Goal: Information Seeking & Learning: Learn about a topic

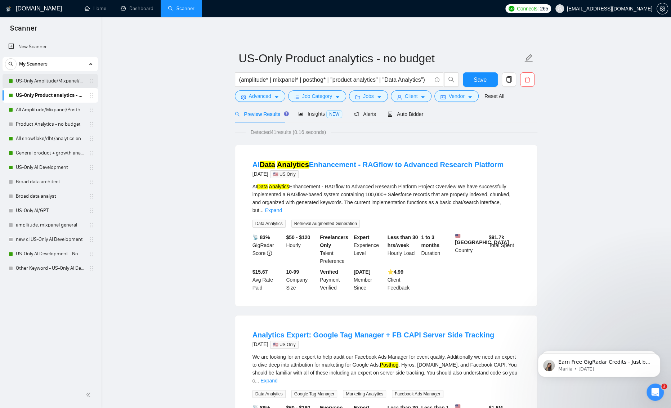
click at [57, 82] on link "US-Only Amplitude/Mixpanel/Posthog Product Analytics" at bounding box center [50, 81] width 68 height 14
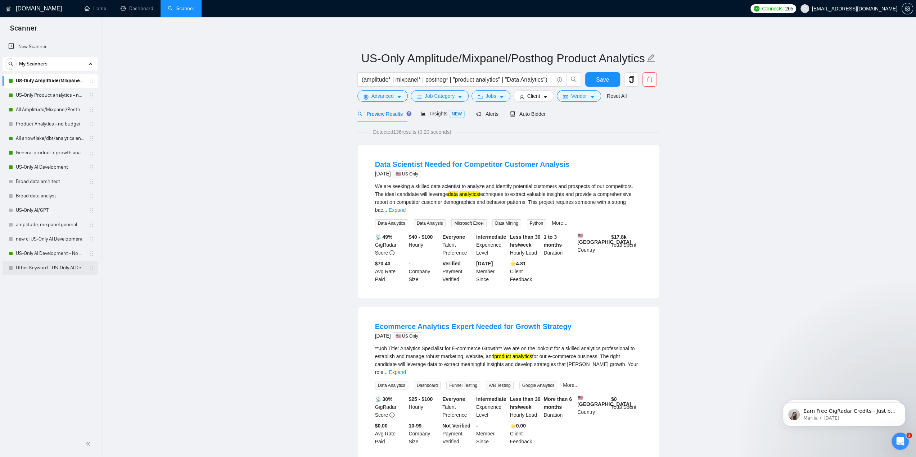
click at [42, 267] on link "Other Keyword - US-Only AI Development" at bounding box center [50, 268] width 68 height 14
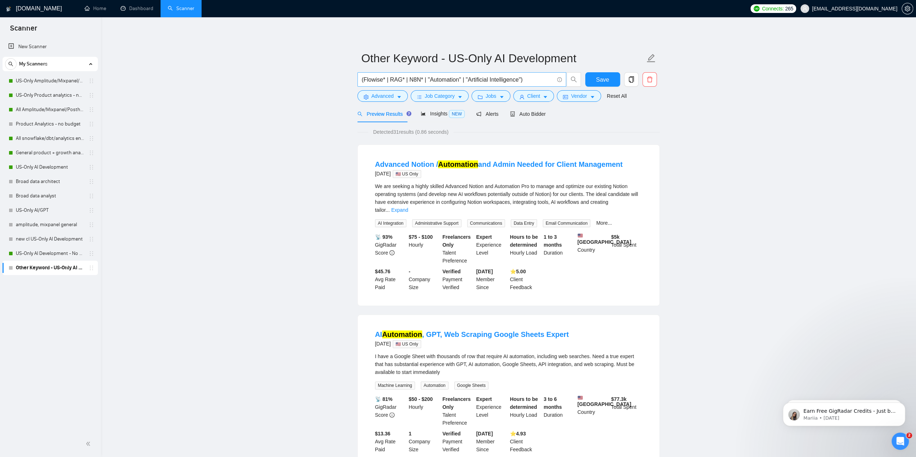
click at [490, 81] on input "(Flowise* | RAG* | N8N* | "Automation" | "Artificial Intelligence")" at bounding box center [458, 79] width 192 height 9
click at [43, 249] on link "US-Only AI Development - No budget" at bounding box center [50, 254] width 68 height 14
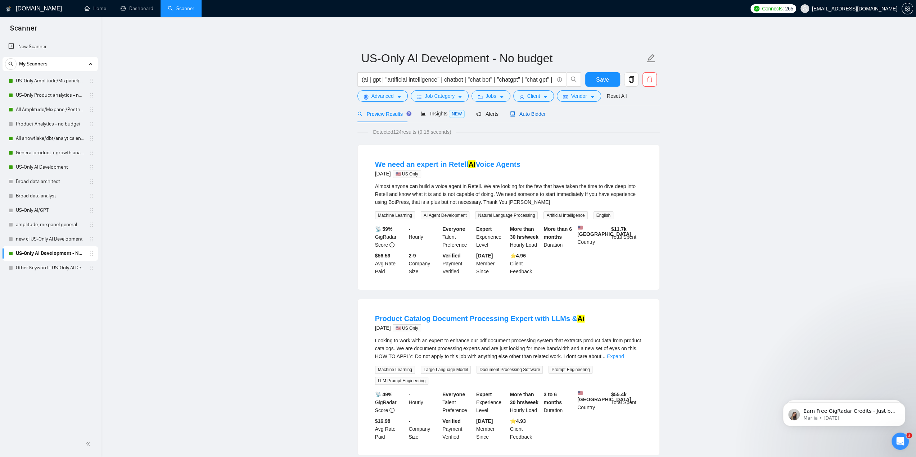
click at [531, 112] on span "Auto Bidder" at bounding box center [528, 114] width 36 height 6
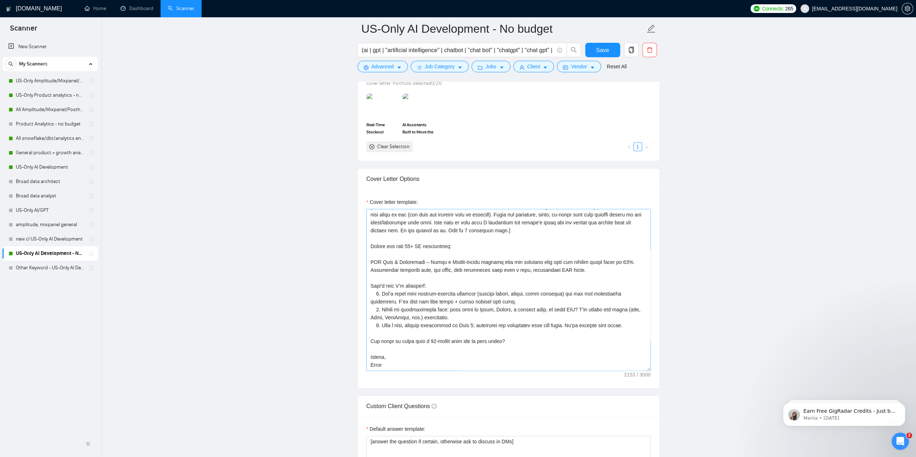
scroll to position [684, 0]
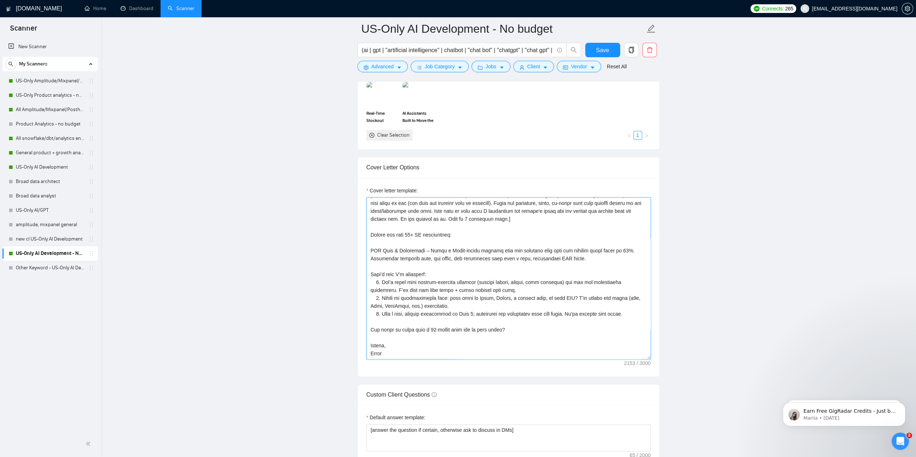
click at [543, 236] on textarea "Cover letter template:" at bounding box center [508, 279] width 284 height 162
click at [52, 75] on link "US-Only Amplitude/Mixpanel/Posthog Product Analytics" at bounding box center [50, 81] width 68 height 14
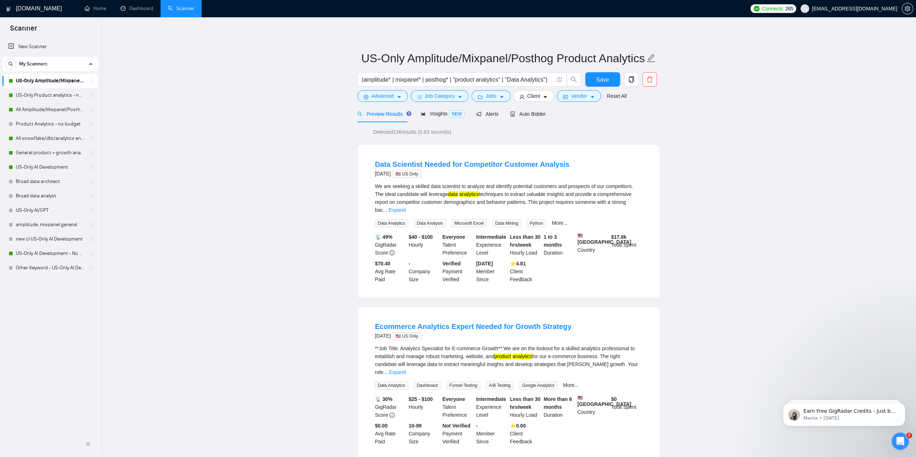
click at [405, 134] on span "Detected 136 results (0.83 seconds)" at bounding box center [412, 132] width 88 height 8
click at [69, 273] on link "Other Keyword - US-Only AI Development" at bounding box center [50, 268] width 68 height 14
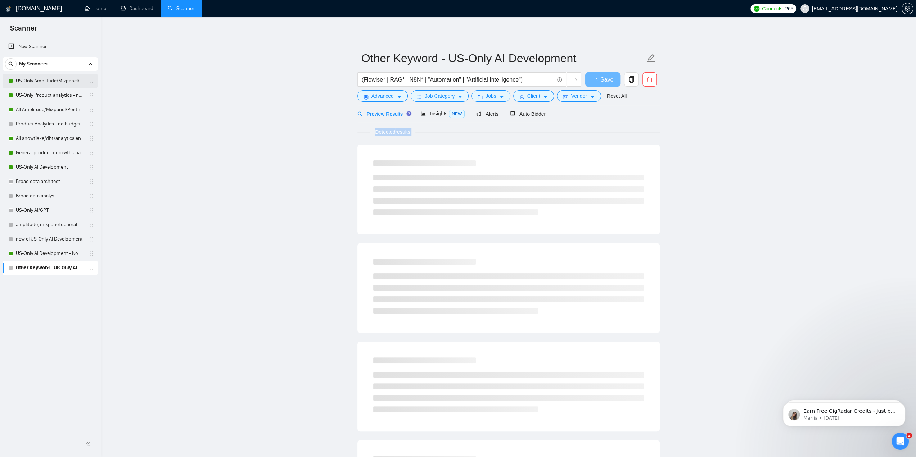
click at [45, 81] on link "US-Only Amplitude/Mixpanel/Posthog Product Analytics" at bounding box center [50, 81] width 68 height 14
click at [105, 12] on link "Home" at bounding box center [96, 8] width 22 height 6
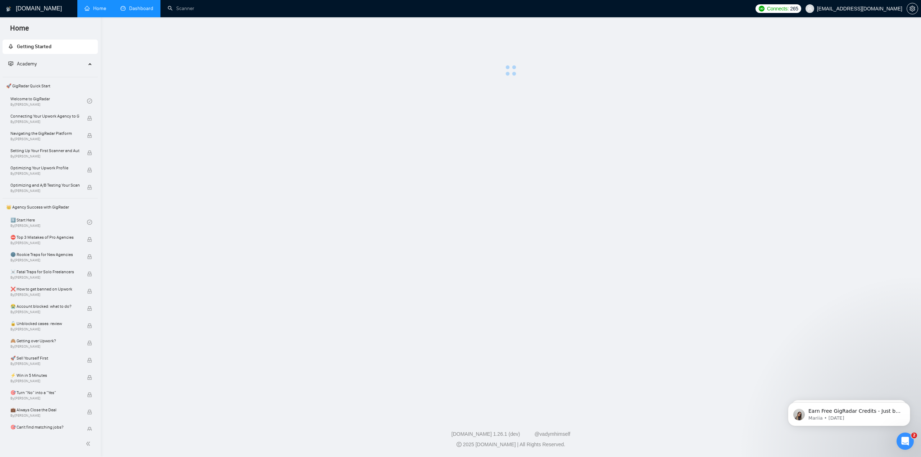
click at [130, 10] on link "Dashboard" at bounding box center [137, 8] width 33 height 6
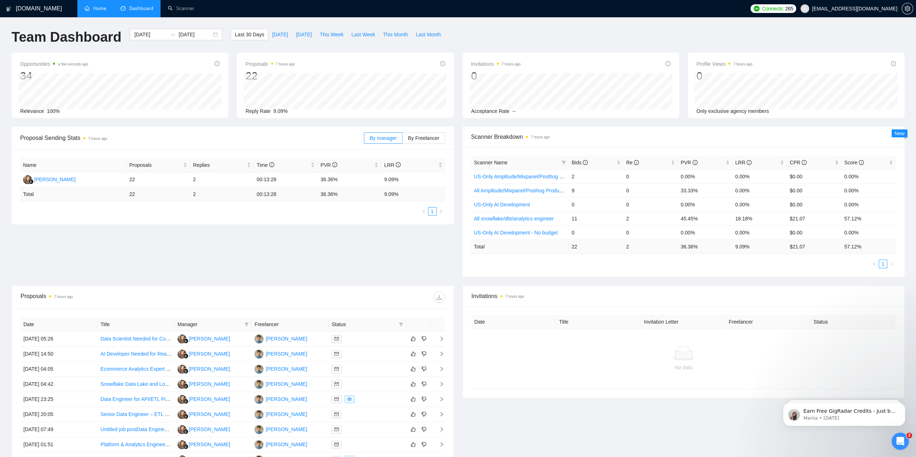
scroll to position [36, 0]
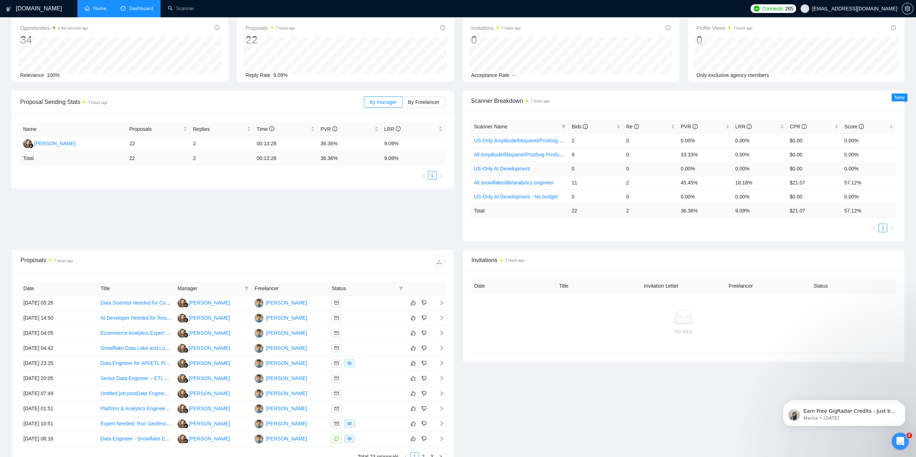
click at [520, 170] on link "US-Only AI Development" at bounding box center [502, 169] width 56 height 6
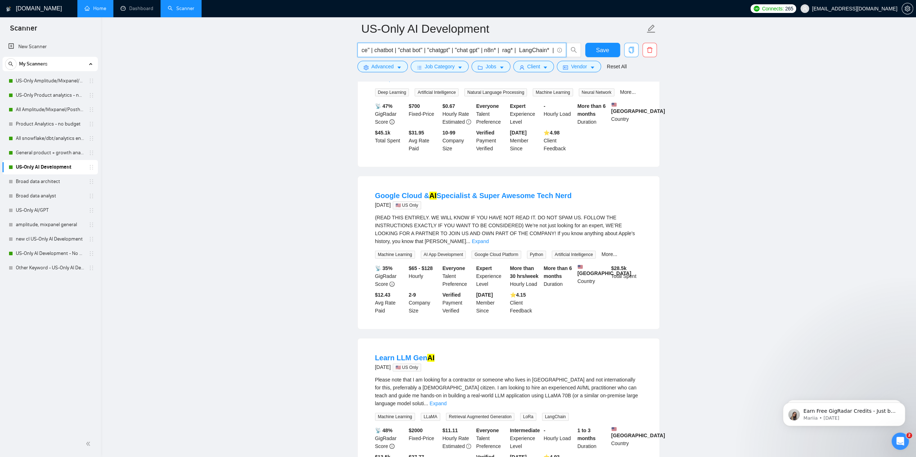
scroll to position [0, 182]
drag, startPoint x: 567, startPoint y: 48, endPoint x: 662, endPoint y: 73, distance: 99.0
click at [614, 130] on div "📡 47% GigRadar Score $ 700 Fixed-Price $ 0.67 Hourly Rate Estimated Everyone Ta…" at bounding box center [509, 127] width 270 height 50
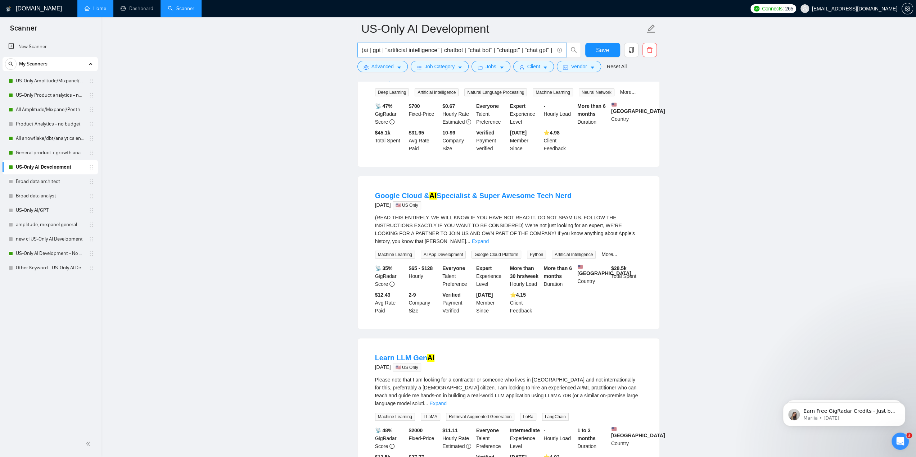
drag, startPoint x: 505, startPoint y: 50, endPoint x: 250, endPoint y: 39, distance: 254.7
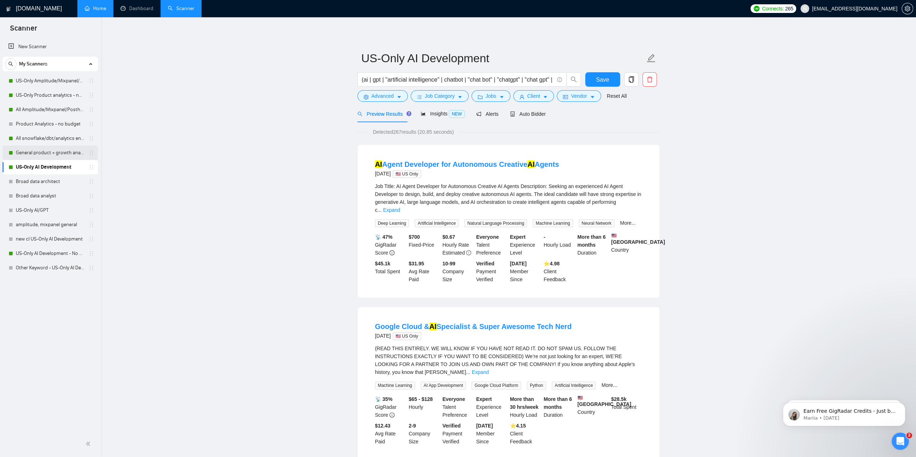
click at [48, 159] on link "General product + growth analytics" at bounding box center [50, 153] width 68 height 14
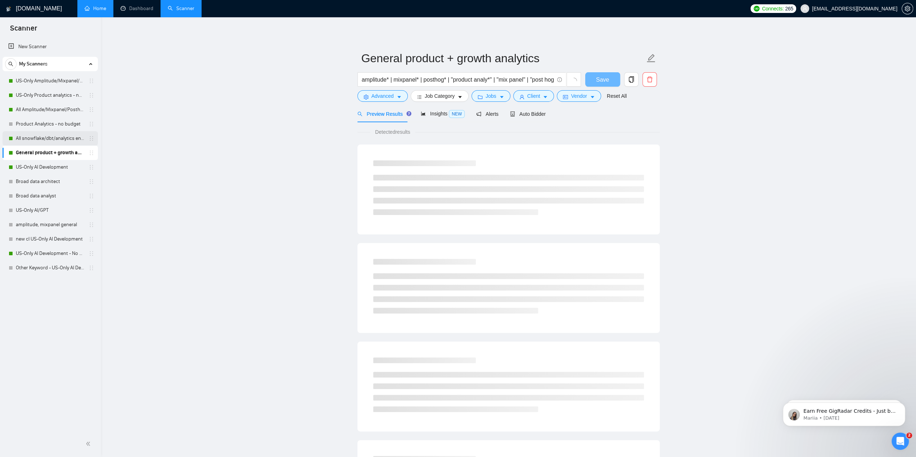
click at [48, 139] on link "All snowflake/dbt/analytics engineer" at bounding box center [50, 138] width 68 height 14
click at [50, 271] on link "Other Keyword - US-Only AI Development" at bounding box center [50, 268] width 68 height 14
click at [442, 108] on div "Insights NEW" at bounding box center [443, 113] width 44 height 17
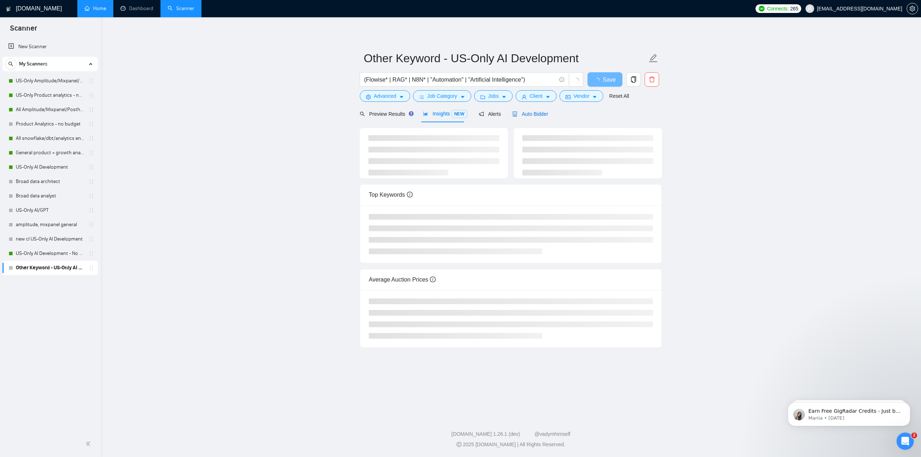
click at [522, 117] on span "Auto Bidder" at bounding box center [531, 114] width 36 height 6
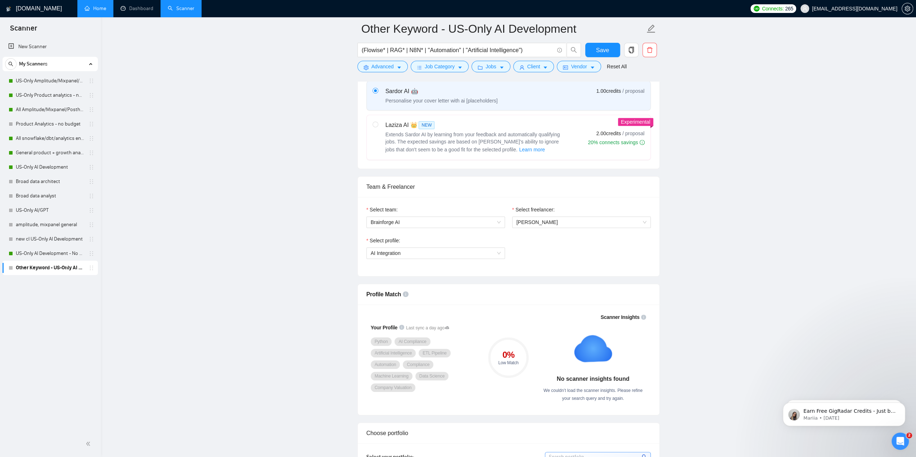
scroll to position [216, 0]
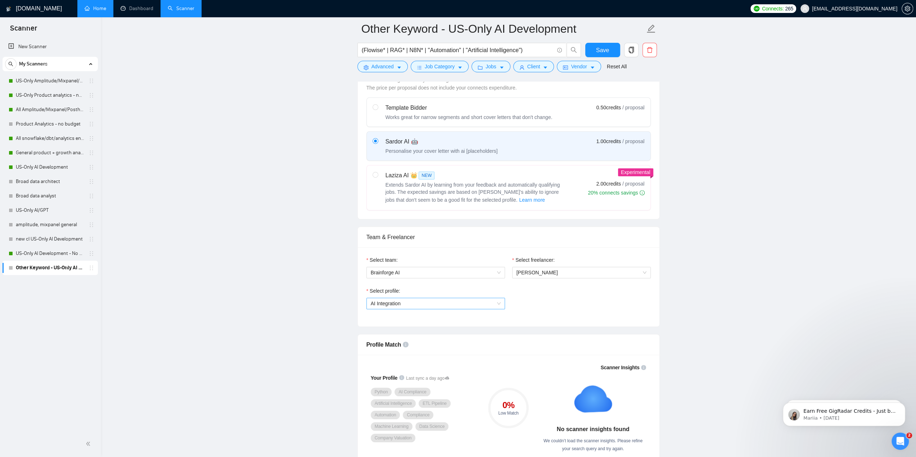
click at [419, 302] on span "AI Integration" at bounding box center [436, 303] width 130 height 11
click at [421, 304] on span "AI Integration" at bounding box center [436, 303] width 130 height 11
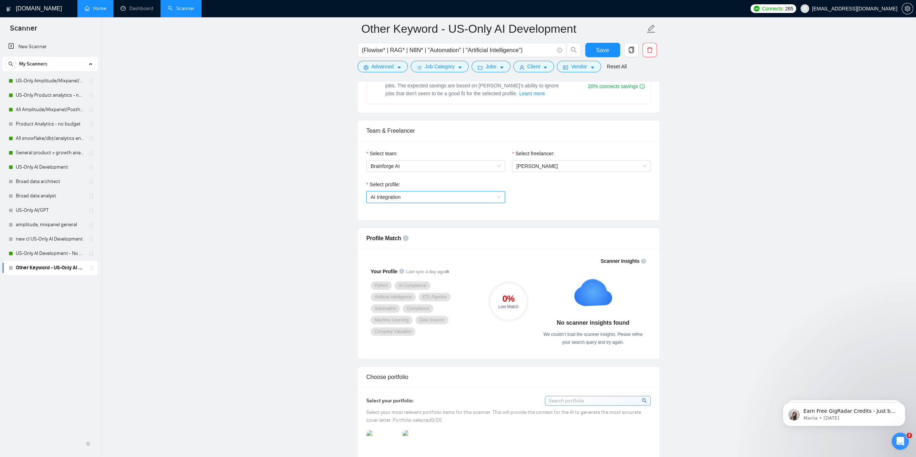
scroll to position [324, 0]
click at [512, 303] on div "Low Match" at bounding box center [508, 305] width 41 height 4
click at [644, 258] on icon "info-circle" at bounding box center [643, 259] width 5 height 5
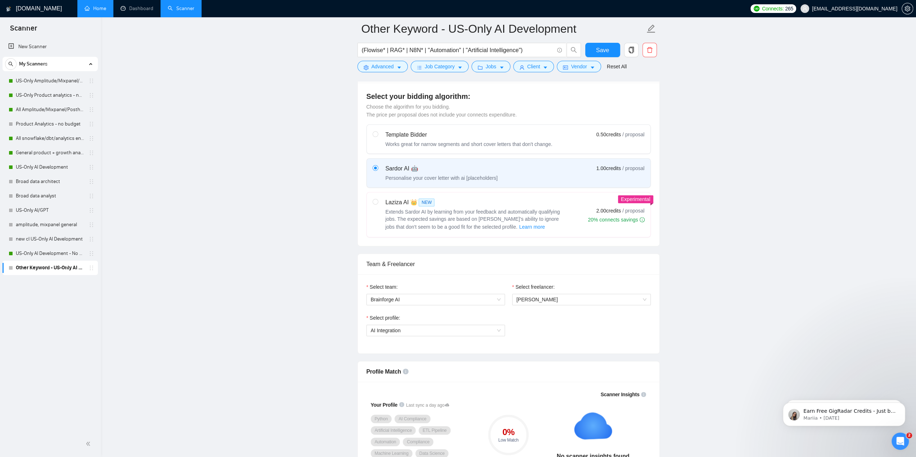
scroll to position [144, 0]
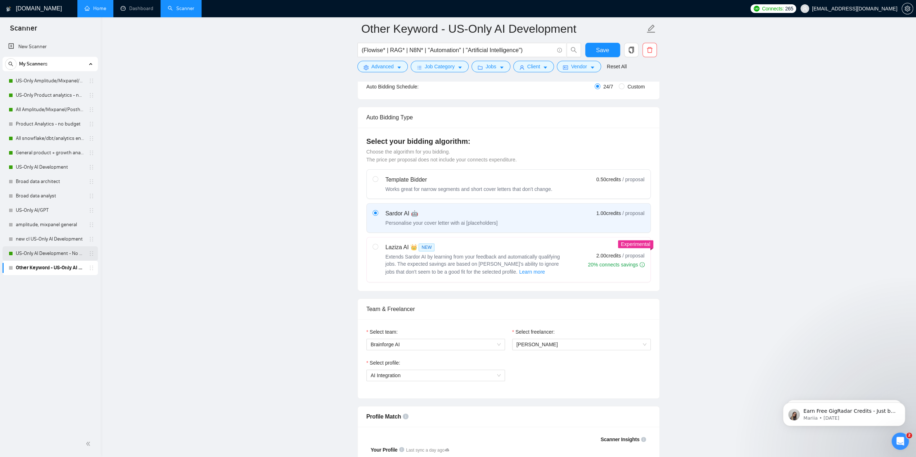
click at [39, 252] on link "US-Only AI Development - No budget" at bounding box center [50, 254] width 68 height 14
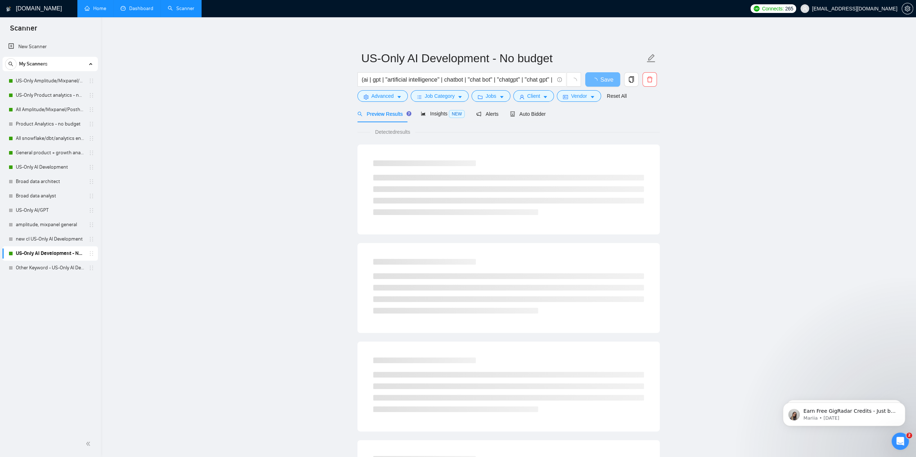
click at [135, 12] on link "Dashboard" at bounding box center [137, 8] width 33 height 6
click at [132, 11] on link "Dashboard" at bounding box center [137, 8] width 33 height 6
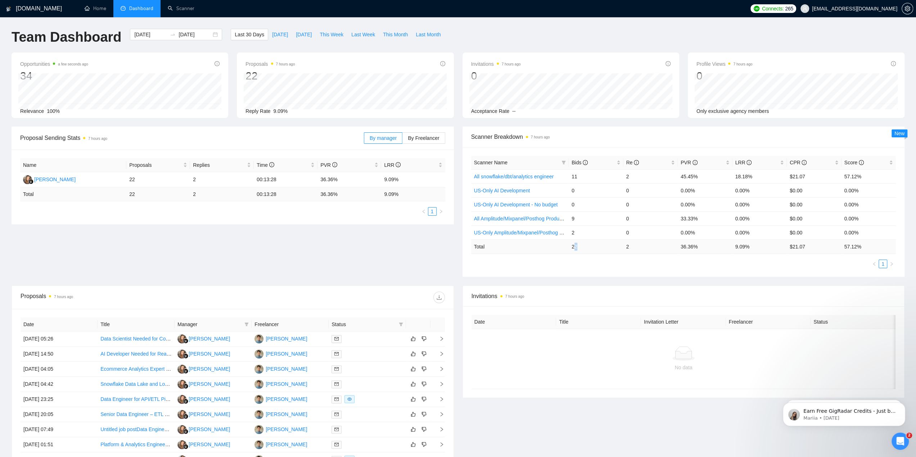
drag, startPoint x: 573, startPoint y: 249, endPoint x: 579, endPoint y: 249, distance: 5.4
click at [579, 249] on td "22" at bounding box center [596, 247] width 55 height 14
drag, startPoint x: 572, startPoint y: 249, endPoint x: 585, endPoint y: 247, distance: 13.0
click at [585, 247] on td "22" at bounding box center [596, 247] width 55 height 14
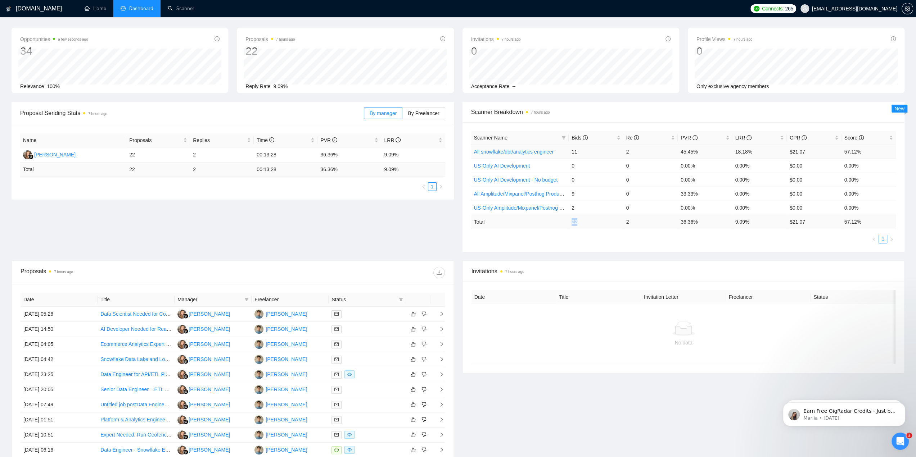
scroll to position [36, 0]
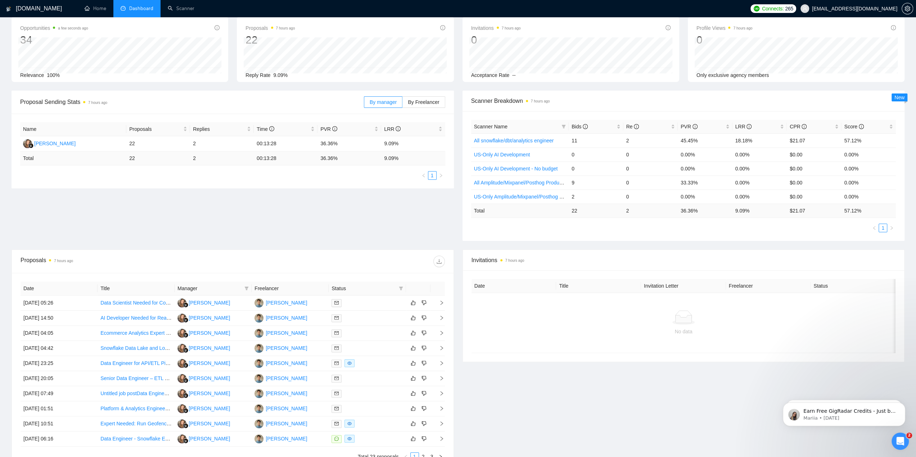
click at [536, 104] on span "7 hours ago" at bounding box center [538, 101] width 24 height 8
click at [537, 102] on time "7 hours ago" at bounding box center [540, 101] width 19 height 4
drag, startPoint x: 571, startPoint y: 212, endPoint x: 581, endPoint y: 212, distance: 9.7
click at [581, 212] on td "22" at bounding box center [596, 211] width 55 height 14
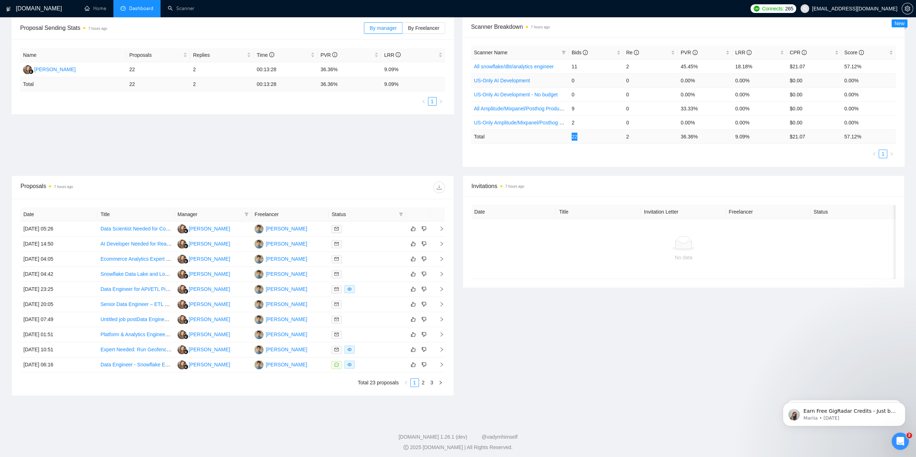
scroll to position [0, 0]
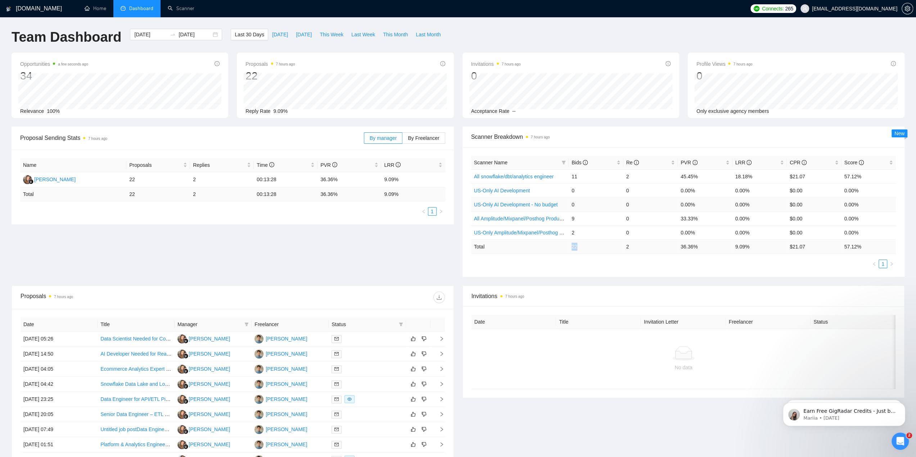
click at [535, 205] on link "US-Only AI Development - No budget" at bounding box center [516, 205] width 84 height 6
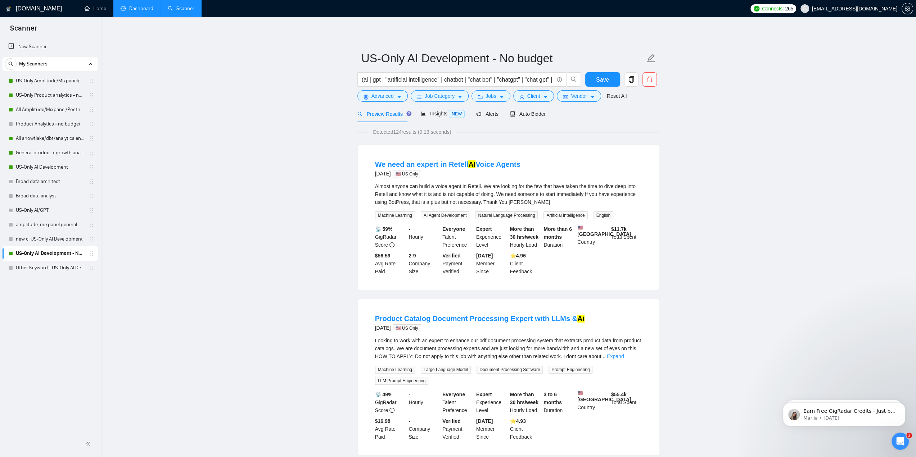
click at [148, 12] on link "Dashboard" at bounding box center [137, 8] width 33 height 6
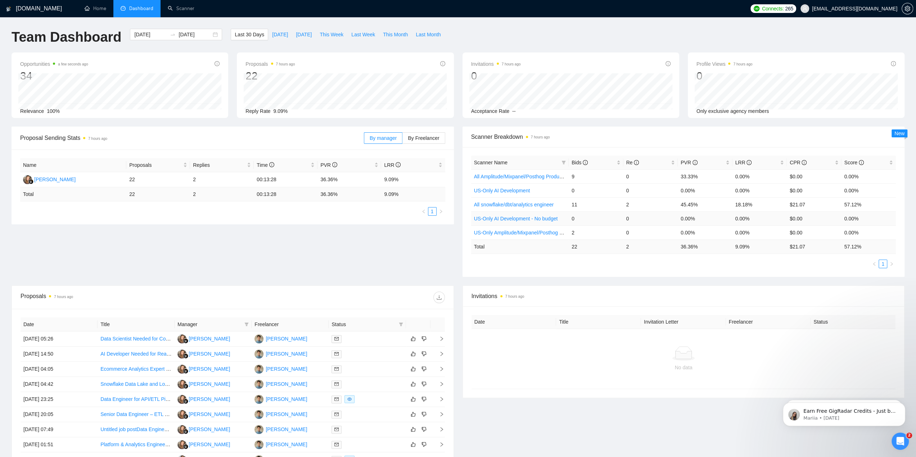
click at [522, 221] on link "US-Only AI Development - No budget" at bounding box center [516, 219] width 84 height 6
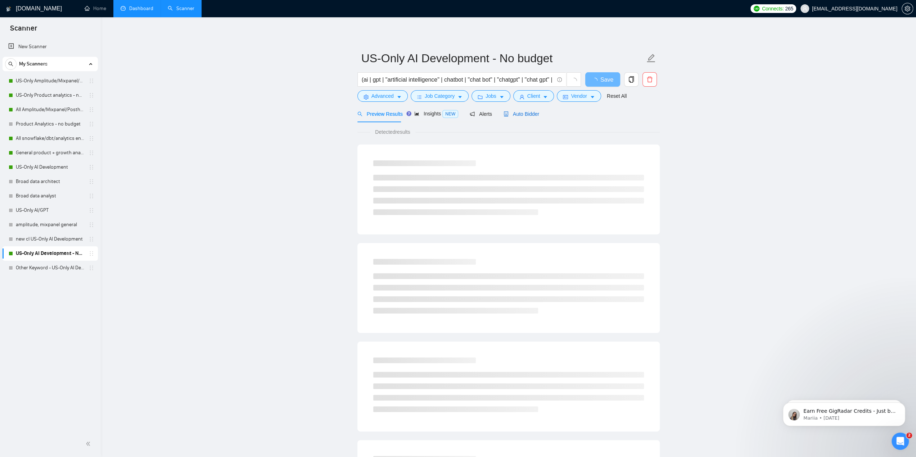
click at [526, 116] on span "Auto Bidder" at bounding box center [522, 114] width 36 height 6
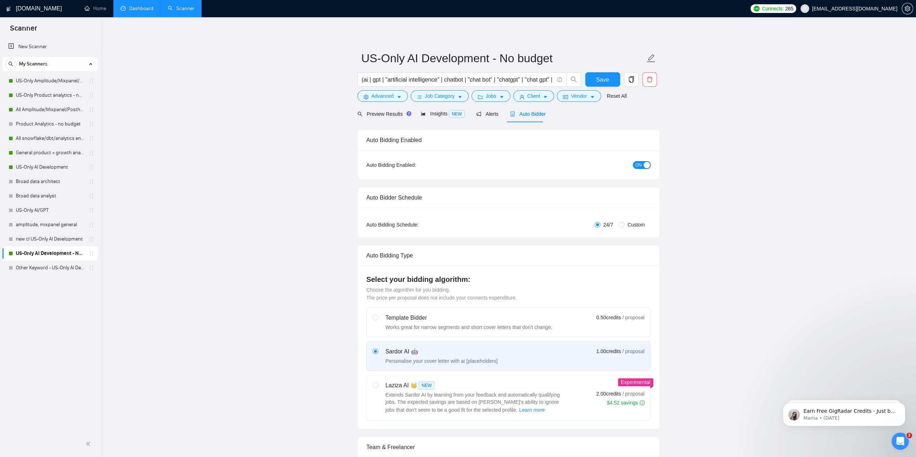
click at [497, 114] on div "Preview Results Insights NEW Alerts Auto Bidder" at bounding box center [451, 113] width 189 height 17
click at [491, 113] on span "Alerts" at bounding box center [487, 114] width 22 height 6
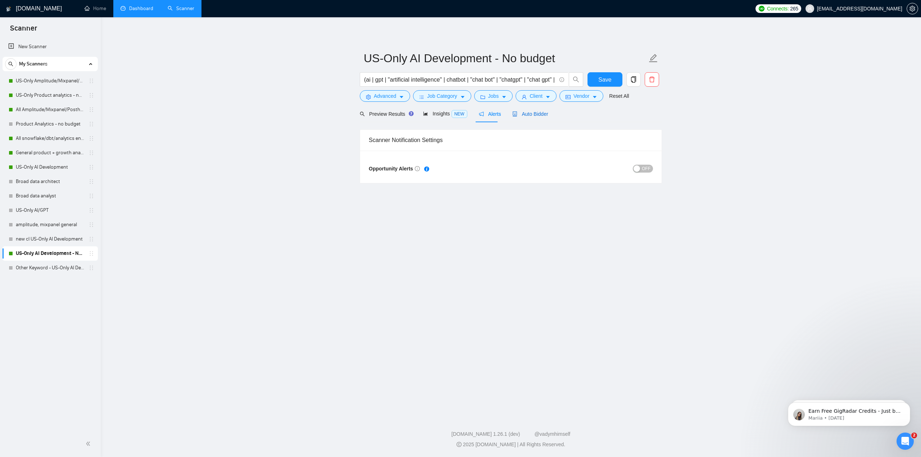
click at [537, 113] on span "Auto Bidder" at bounding box center [531, 114] width 36 height 6
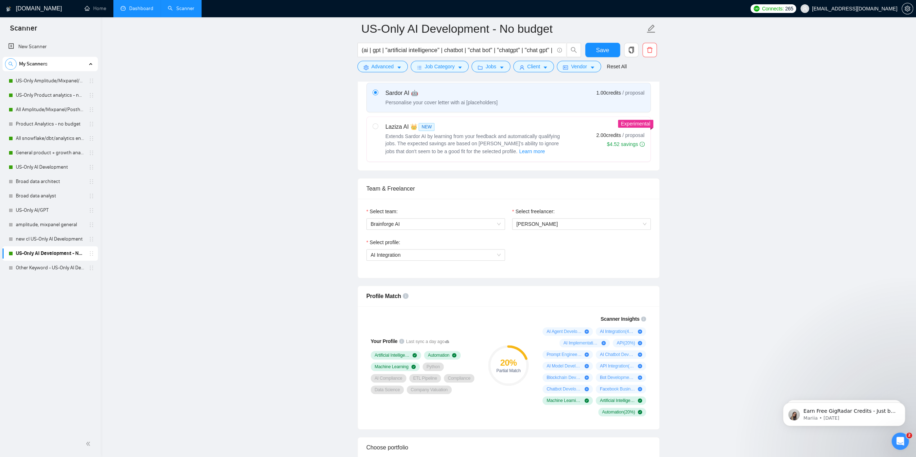
scroll to position [180, 0]
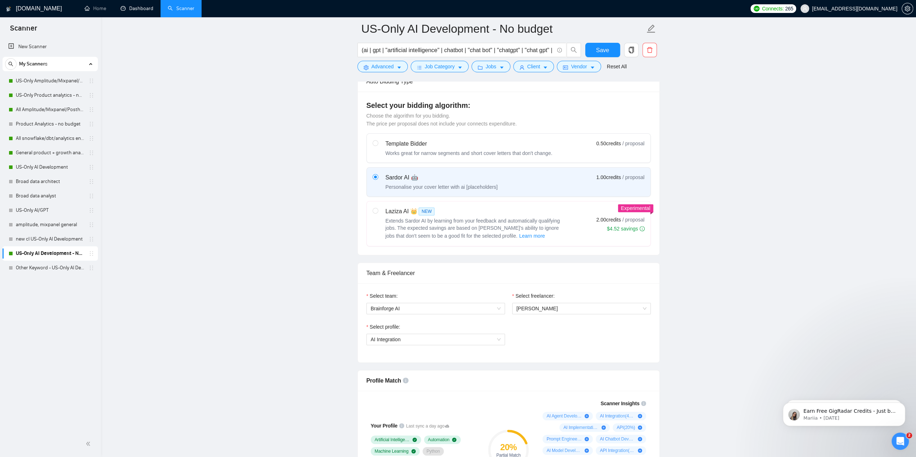
drag, startPoint x: 138, startPoint y: 3, endPoint x: 157, endPoint y: 23, distance: 27.8
click at [138, 5] on link "Dashboard" at bounding box center [137, 8] width 33 height 6
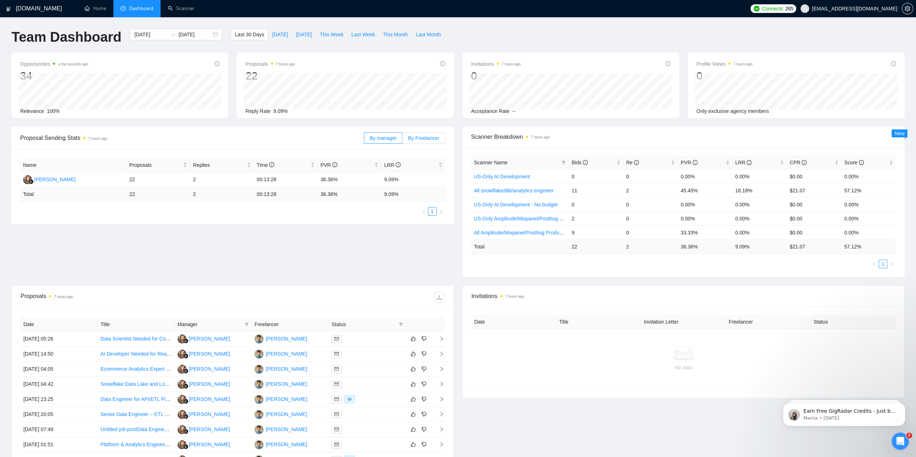
click at [429, 136] on span "By Freelancer" at bounding box center [423, 138] width 31 height 6
click at [402, 140] on input "By Freelancer" at bounding box center [402, 140] width 0 height 0
click at [245, 33] on span "Last 30 Days" at bounding box center [250, 35] width 30 height 8
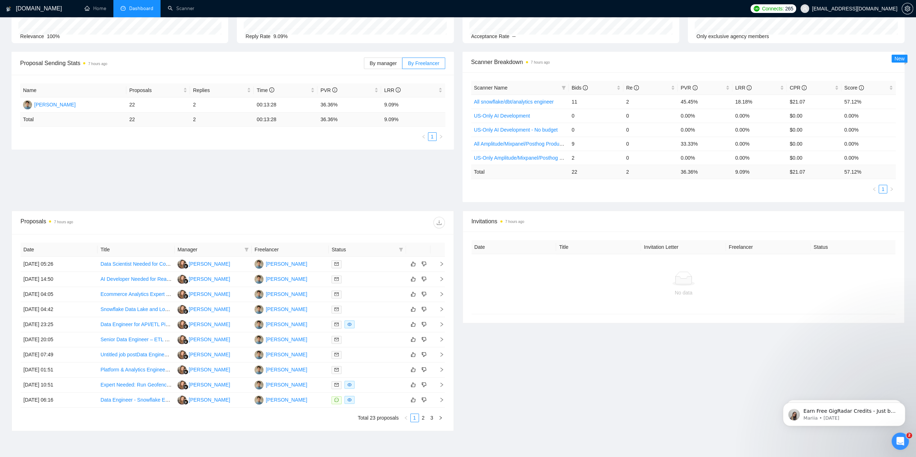
scroll to position [40, 0]
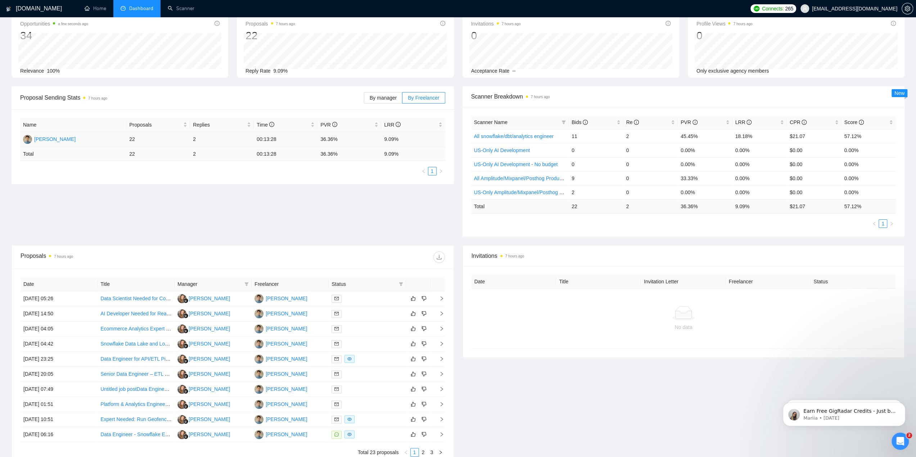
click at [269, 136] on td "00:13:28" at bounding box center [286, 139] width 64 height 15
click at [398, 140] on td "9.09%" at bounding box center [413, 139] width 64 height 15
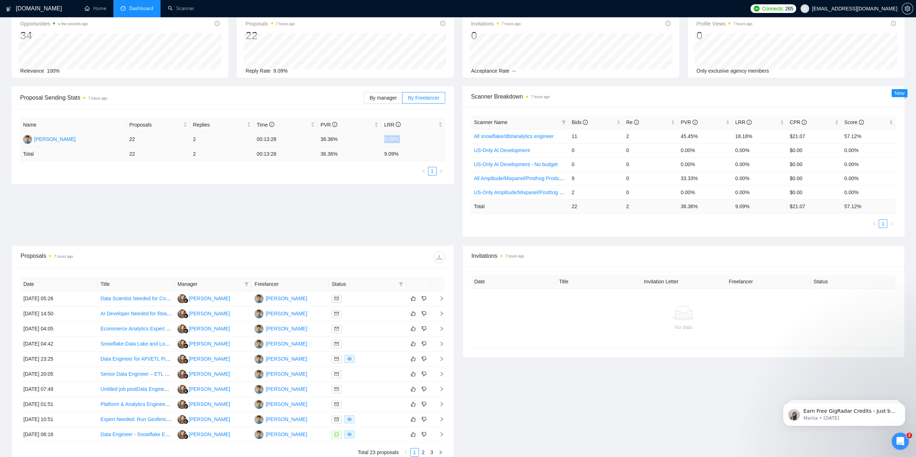
click at [398, 140] on td "9.09%" at bounding box center [413, 139] width 64 height 15
click at [394, 158] on td "9.09 %" at bounding box center [413, 154] width 64 height 14
click at [518, 150] on link "US-Only AI Development" at bounding box center [502, 151] width 56 height 6
